Goal: Find specific page/section: Find specific page/section

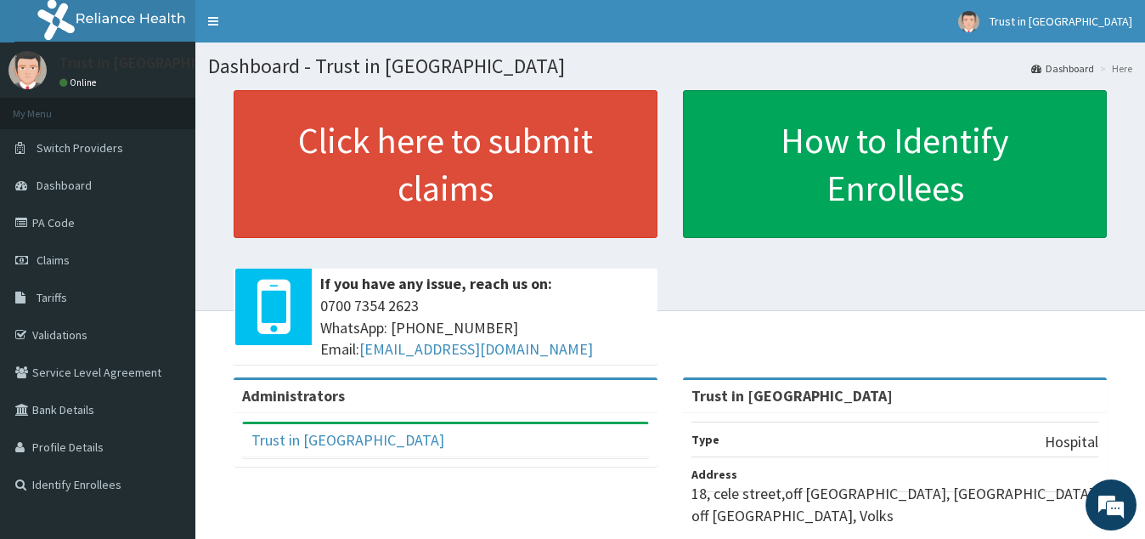
click at [47, 230] on link "PA Code" at bounding box center [97, 222] width 195 height 37
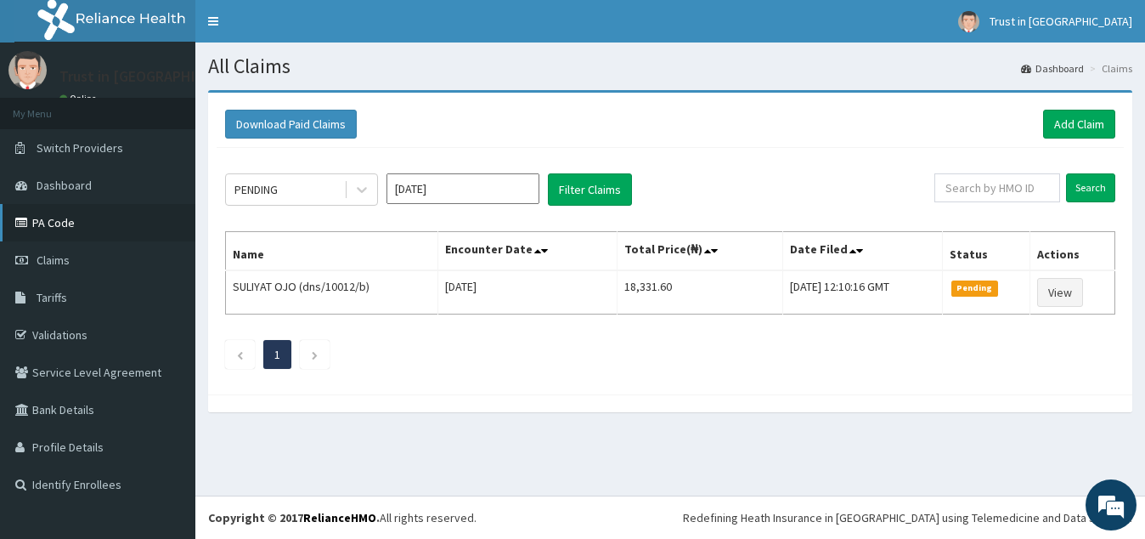
click at [57, 226] on link "PA Code" at bounding box center [97, 222] width 195 height 37
click at [32, 227] on link "PA Code" at bounding box center [97, 222] width 195 height 37
